Goal: Check status: Check status

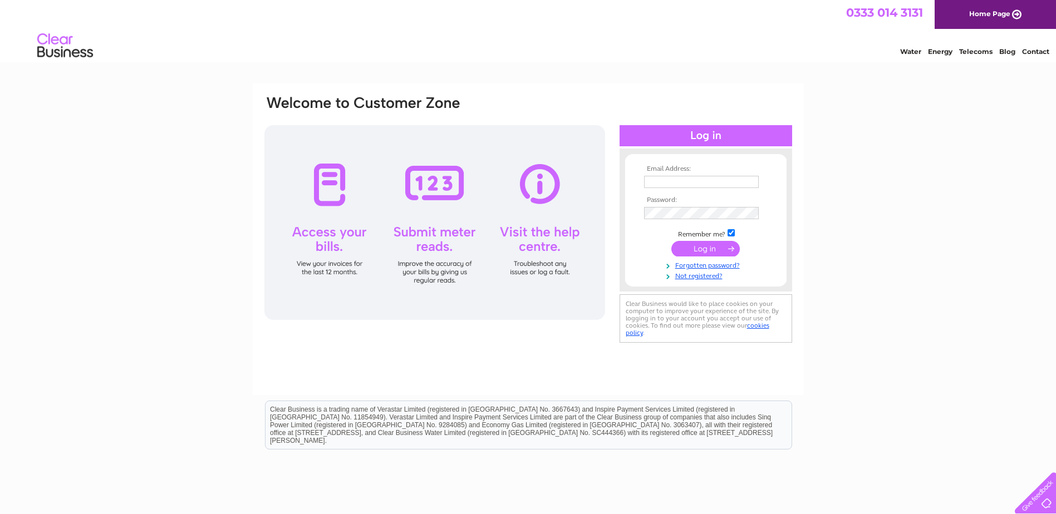
type input "[EMAIL_ADDRESS][DOMAIN_NAME]"
click at [712, 243] on input "submit" at bounding box center [705, 249] width 68 height 16
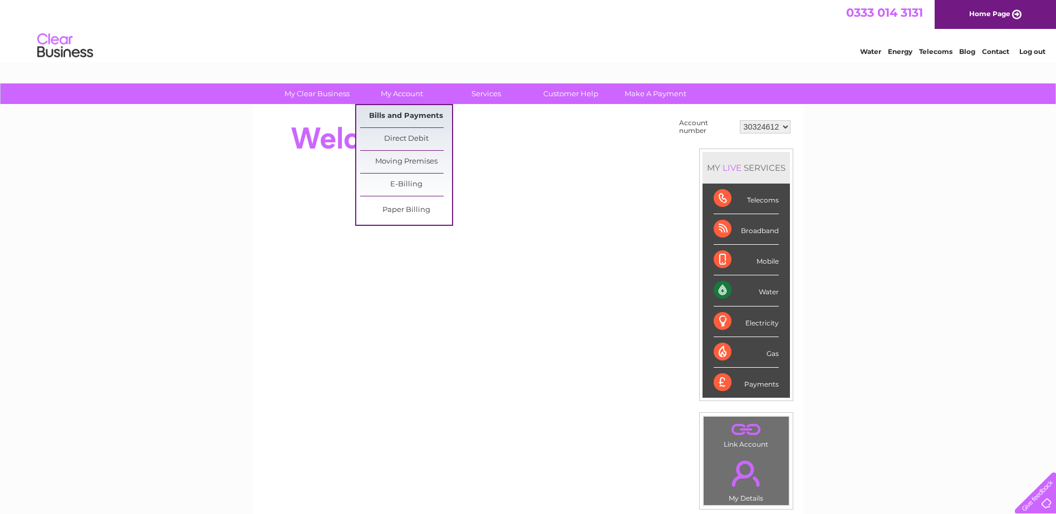
click at [400, 115] on link "Bills and Payments" at bounding box center [406, 116] width 92 height 22
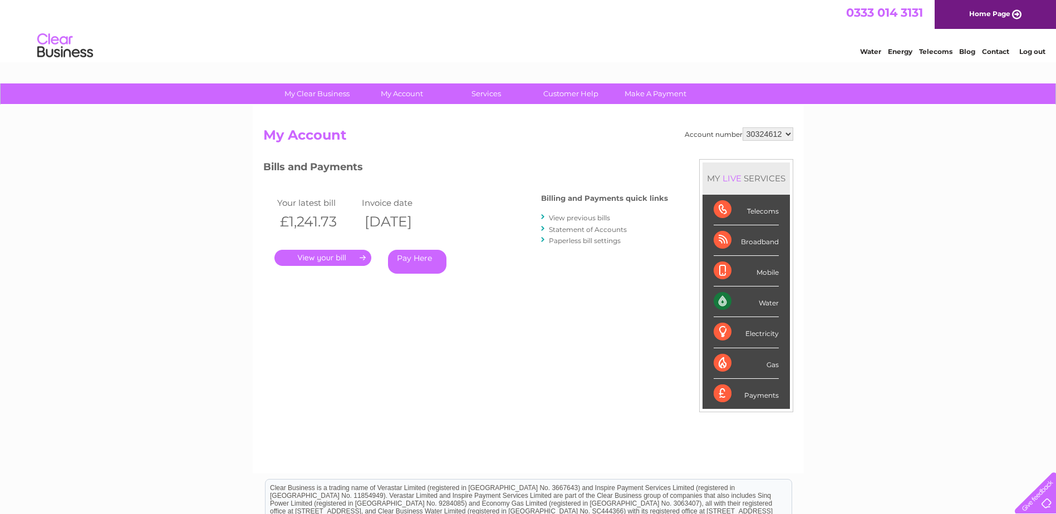
click at [338, 258] on link "." at bounding box center [323, 258] width 97 height 16
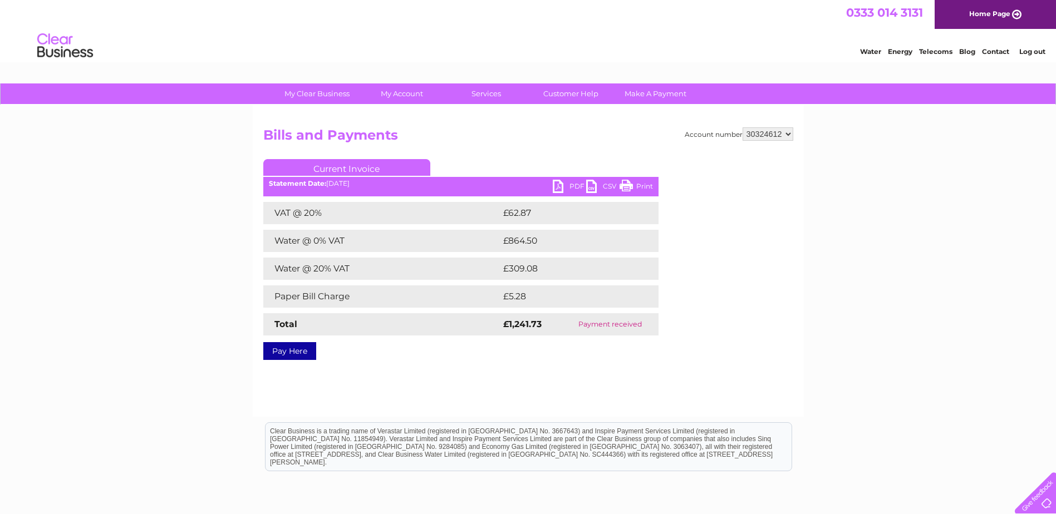
drag, startPoint x: 573, startPoint y: 326, endPoint x: 658, endPoint y: 326, distance: 85.2
click at [658, 326] on td "Payment received" at bounding box center [610, 324] width 96 height 22
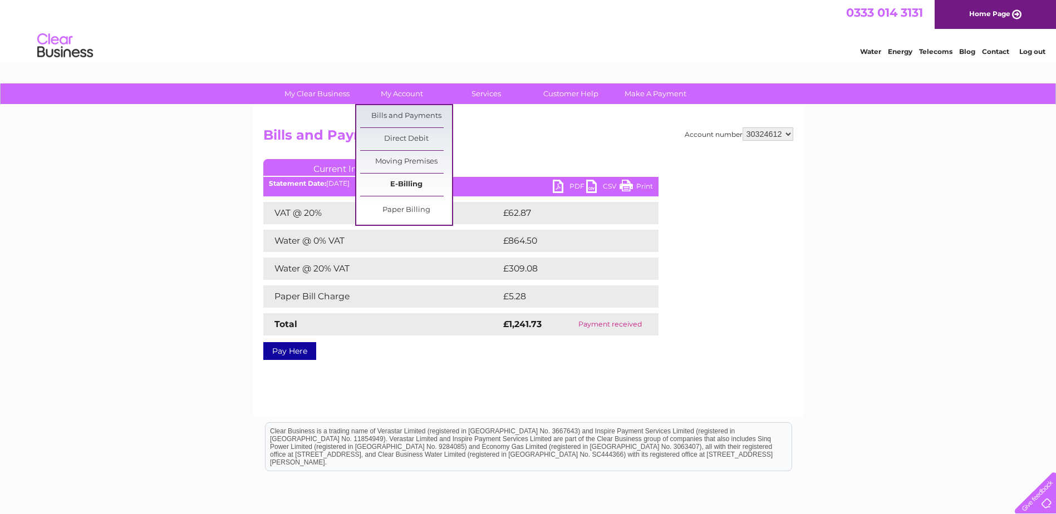
click at [414, 184] on link "E-Billing" at bounding box center [406, 185] width 92 height 22
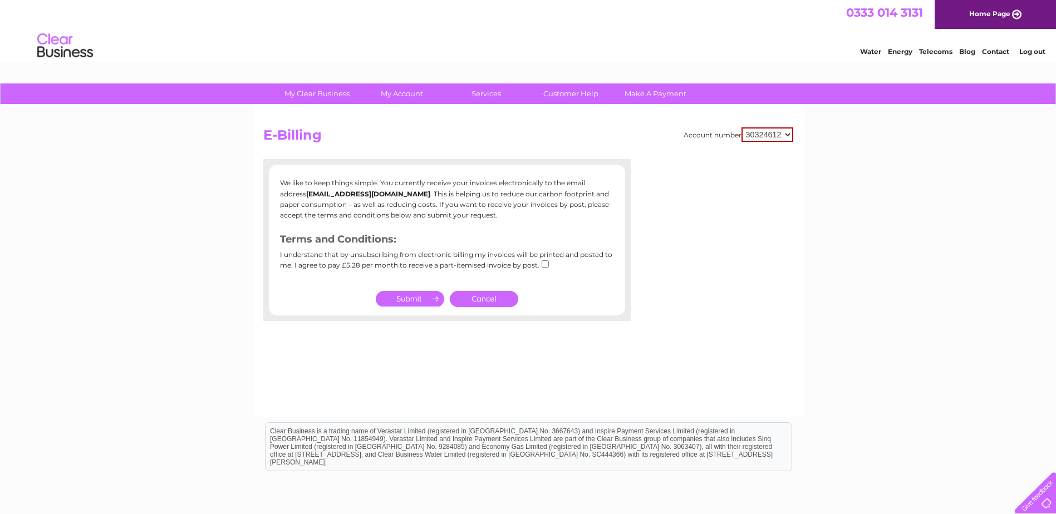
drag, startPoint x: 359, startPoint y: 264, endPoint x: 366, endPoint y: 264, distance: 7.2
click at [366, 264] on div "I understand that by unsubscribing from electronic billing my invoices will be …" at bounding box center [447, 264] width 334 height 26
click at [370, 261] on div "I understand that by unsubscribing from electronic billing my invoices will be …" at bounding box center [447, 264] width 334 height 26
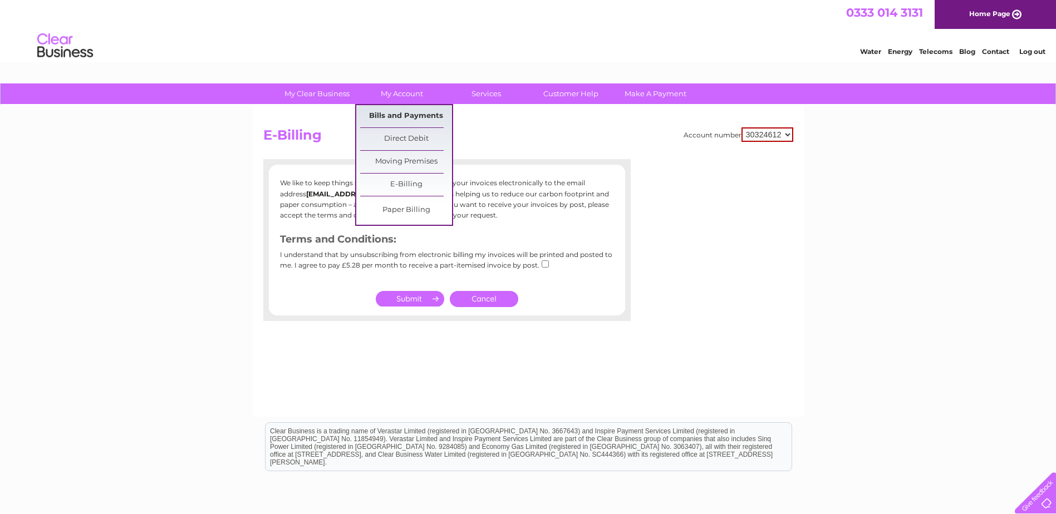
click at [388, 111] on link "Bills and Payments" at bounding box center [406, 116] width 92 height 22
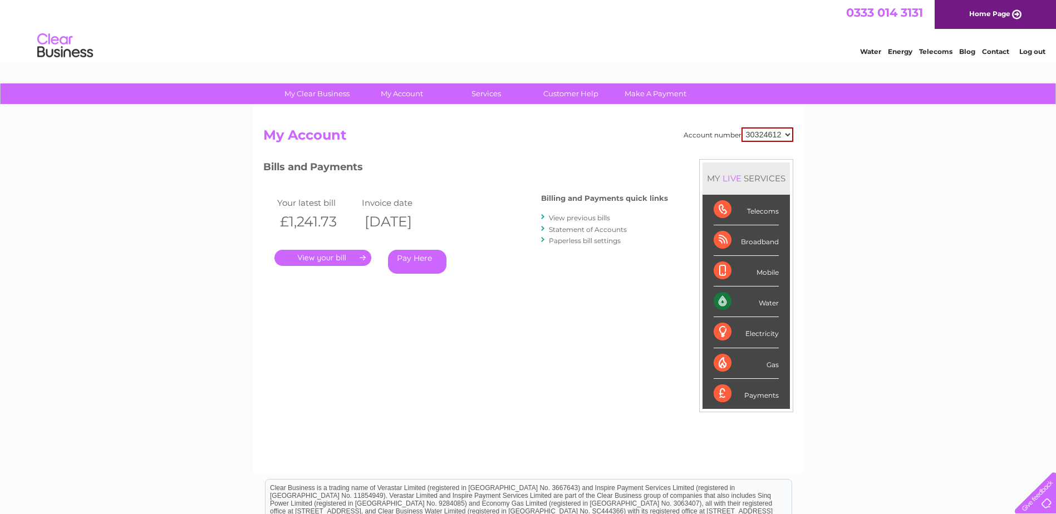
click at [599, 228] on link "Statement of Accounts" at bounding box center [588, 230] width 78 height 8
